Goal: Consume media (video, audio): Consume media (video, audio)

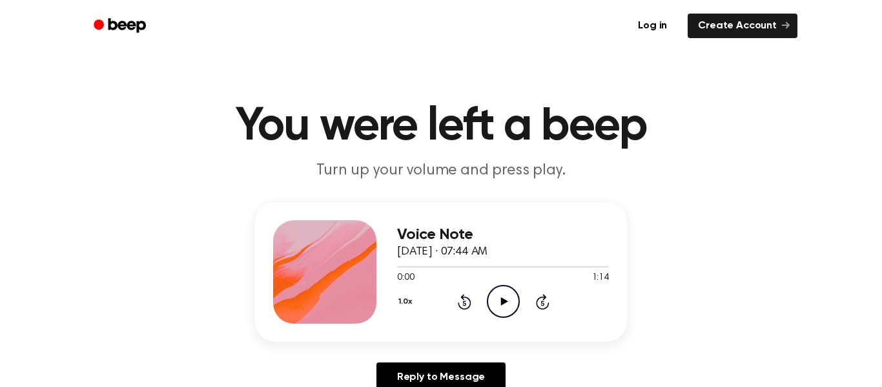
click at [510, 311] on icon "Play Audio" at bounding box center [503, 301] width 33 height 33
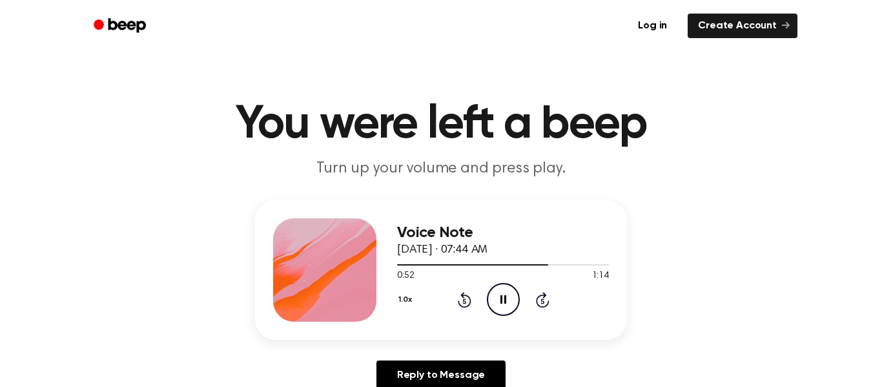
scroll to position [654, 0]
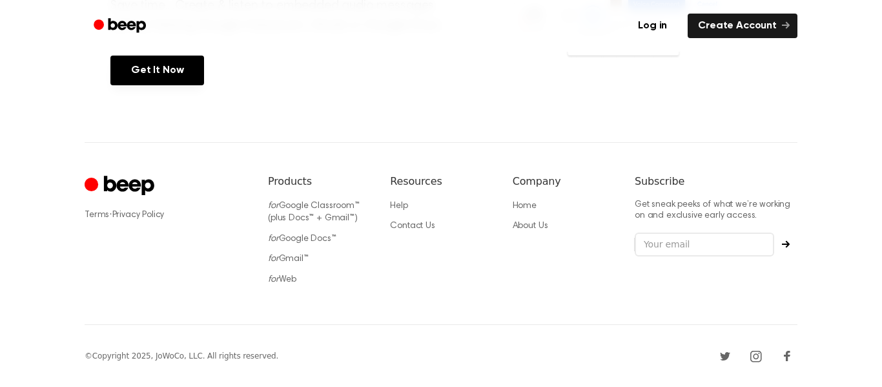
click at [327, 156] on div "Terms · Privacy Policy Products for Google Classroom™ (plus Docs™ + Gmail™) for…" at bounding box center [441, 233] width 713 height 183
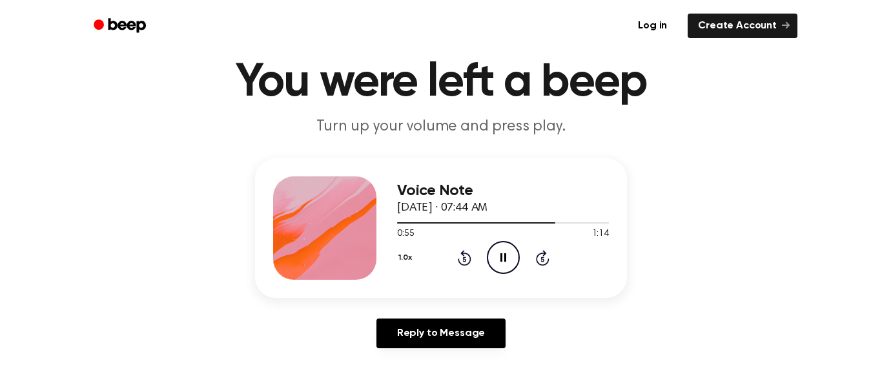
scroll to position [0, 0]
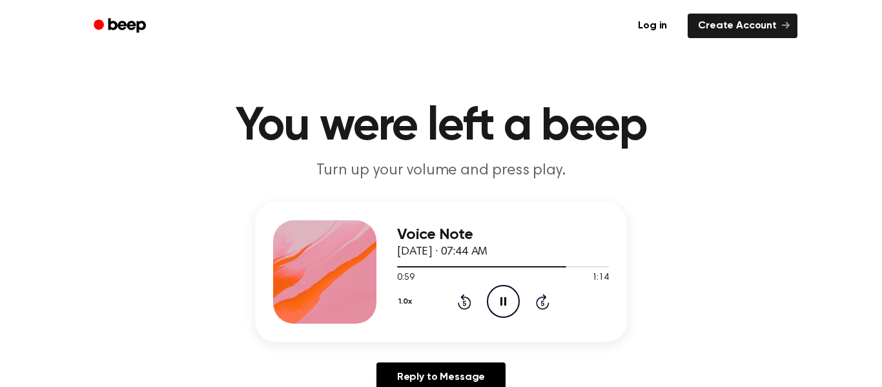
click at [725, 335] on div "Voice Note September 6, 2024 · 07:44 AM 0:59 1:14 Your browser does not support…" at bounding box center [441, 302] width 851 height 200
click at [544, 297] on icon at bounding box center [543, 302] width 14 height 16
click at [508, 307] on icon "Play Audio" at bounding box center [503, 301] width 33 height 33
click at [508, 307] on icon "Pause Audio" at bounding box center [503, 301] width 33 height 33
click at [508, 307] on icon "Play Audio" at bounding box center [503, 301] width 33 height 33
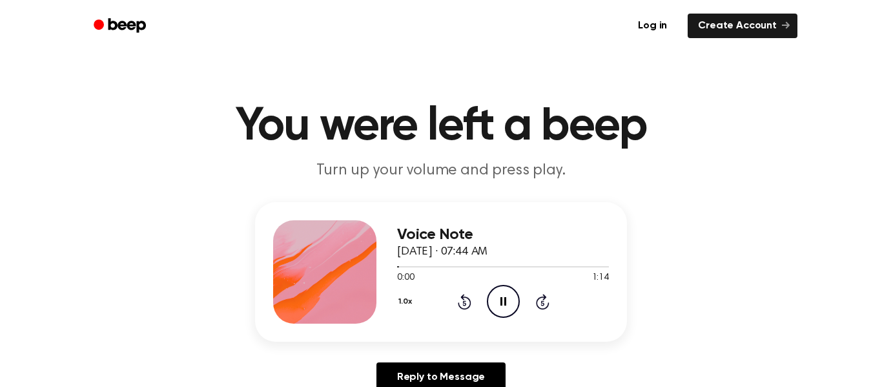
click at [508, 307] on icon "Pause Audio" at bounding box center [503, 301] width 33 height 33
click at [502, 307] on icon "Play Audio" at bounding box center [503, 301] width 33 height 33
click at [504, 302] on icon at bounding box center [504, 301] width 7 height 8
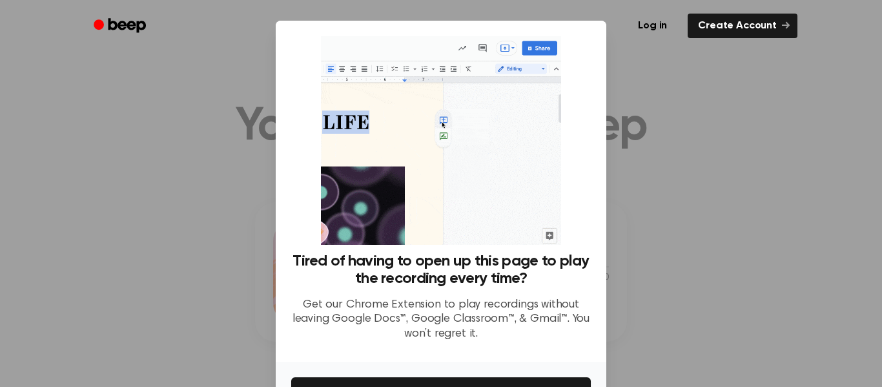
click at [232, 248] on div at bounding box center [441, 193] width 882 height 387
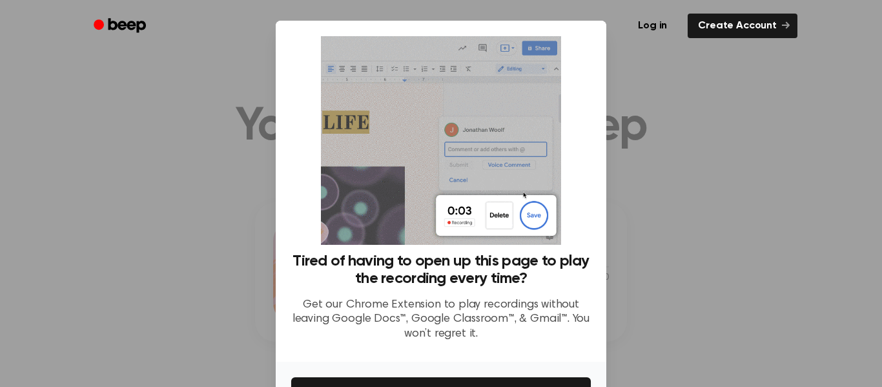
click at [134, 169] on div at bounding box center [441, 193] width 882 height 387
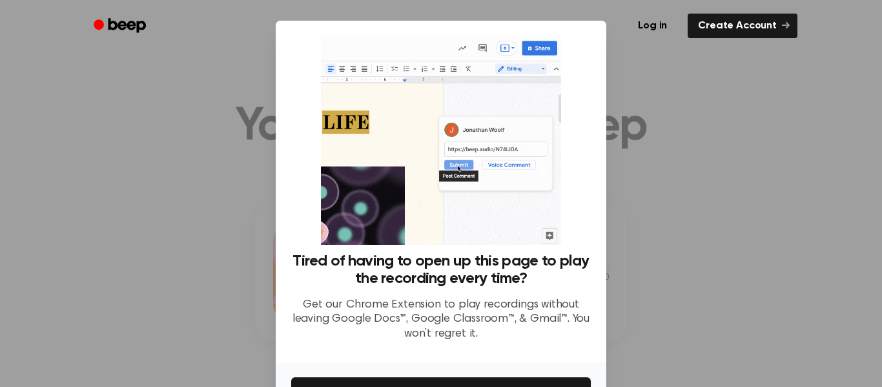
click at [0, 261] on div at bounding box center [441, 193] width 882 height 387
click at [628, 202] on div at bounding box center [441, 193] width 882 height 387
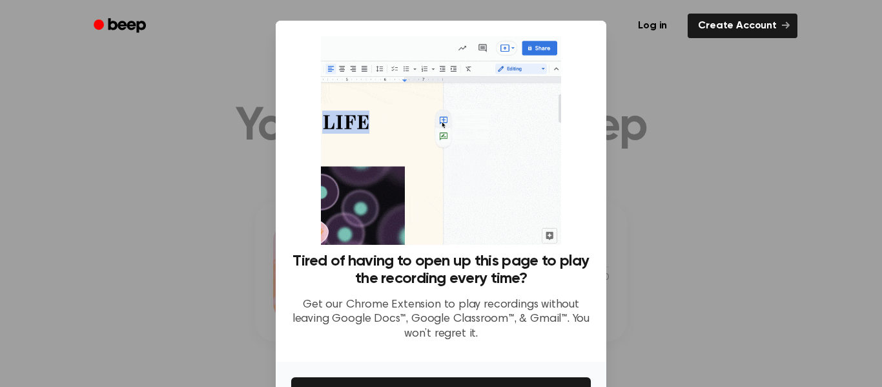
click at [503, 218] on img at bounding box center [441, 140] width 240 height 209
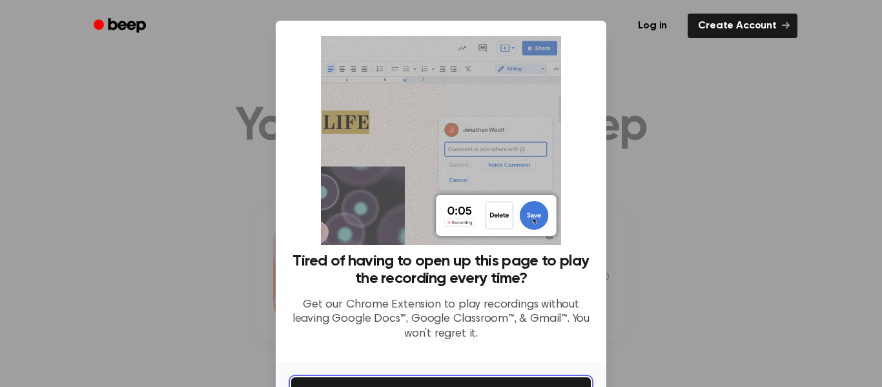
click at [361, 381] on button "Get It Now" at bounding box center [441, 391] width 300 height 28
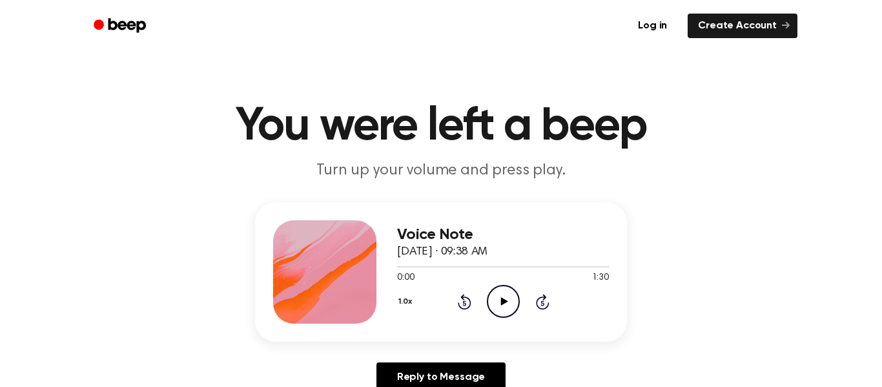
click at [502, 304] on icon at bounding box center [504, 301] width 7 height 8
click at [505, 307] on icon "Play Audio" at bounding box center [503, 301] width 33 height 33
click at [501, 291] on icon "Play Audio" at bounding box center [503, 301] width 33 height 33
